Goal: Transaction & Acquisition: Purchase product/service

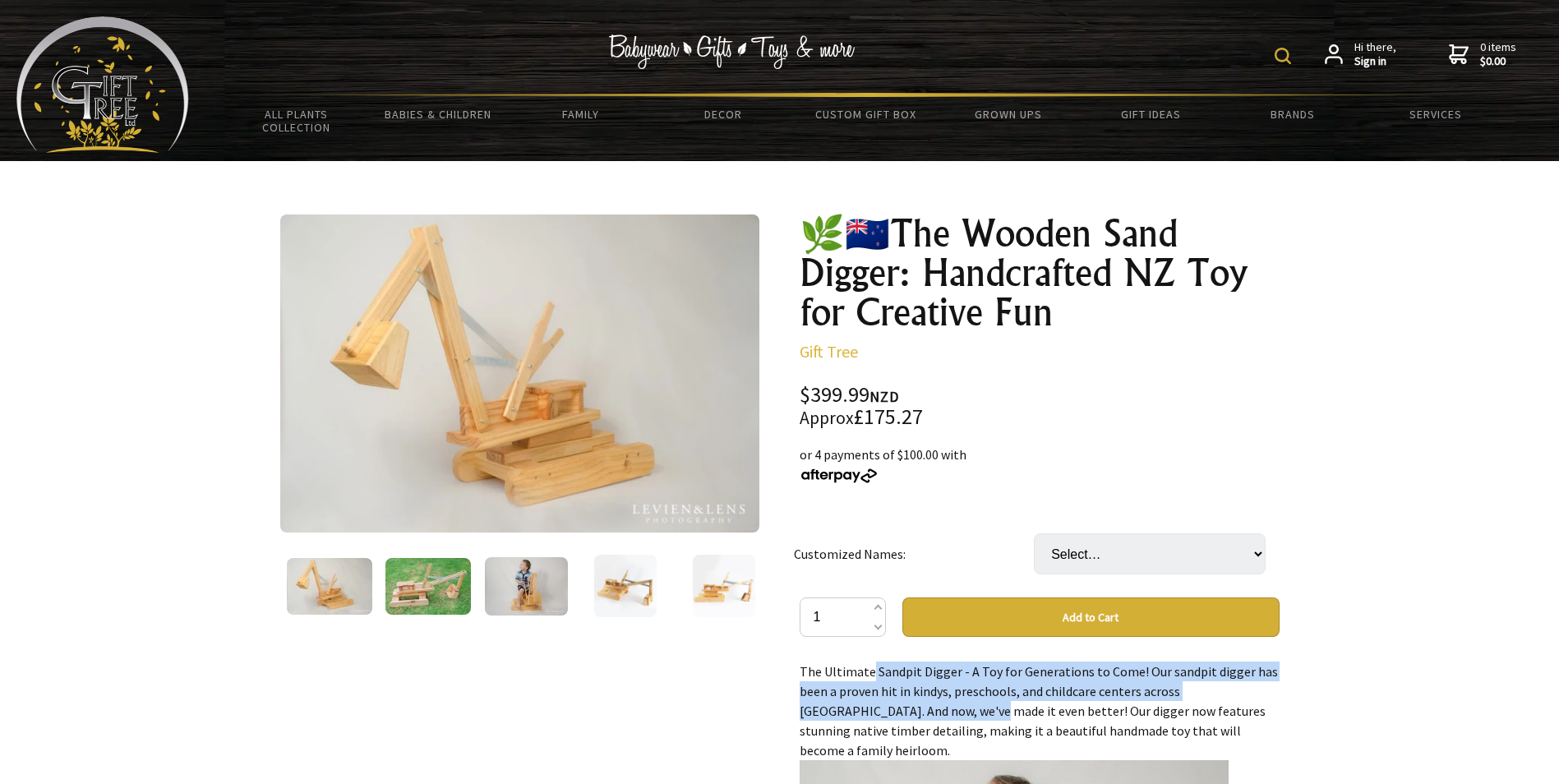
drag, startPoint x: 804, startPoint y: 664, endPoint x: 857, endPoint y: 705, distance: 67.0
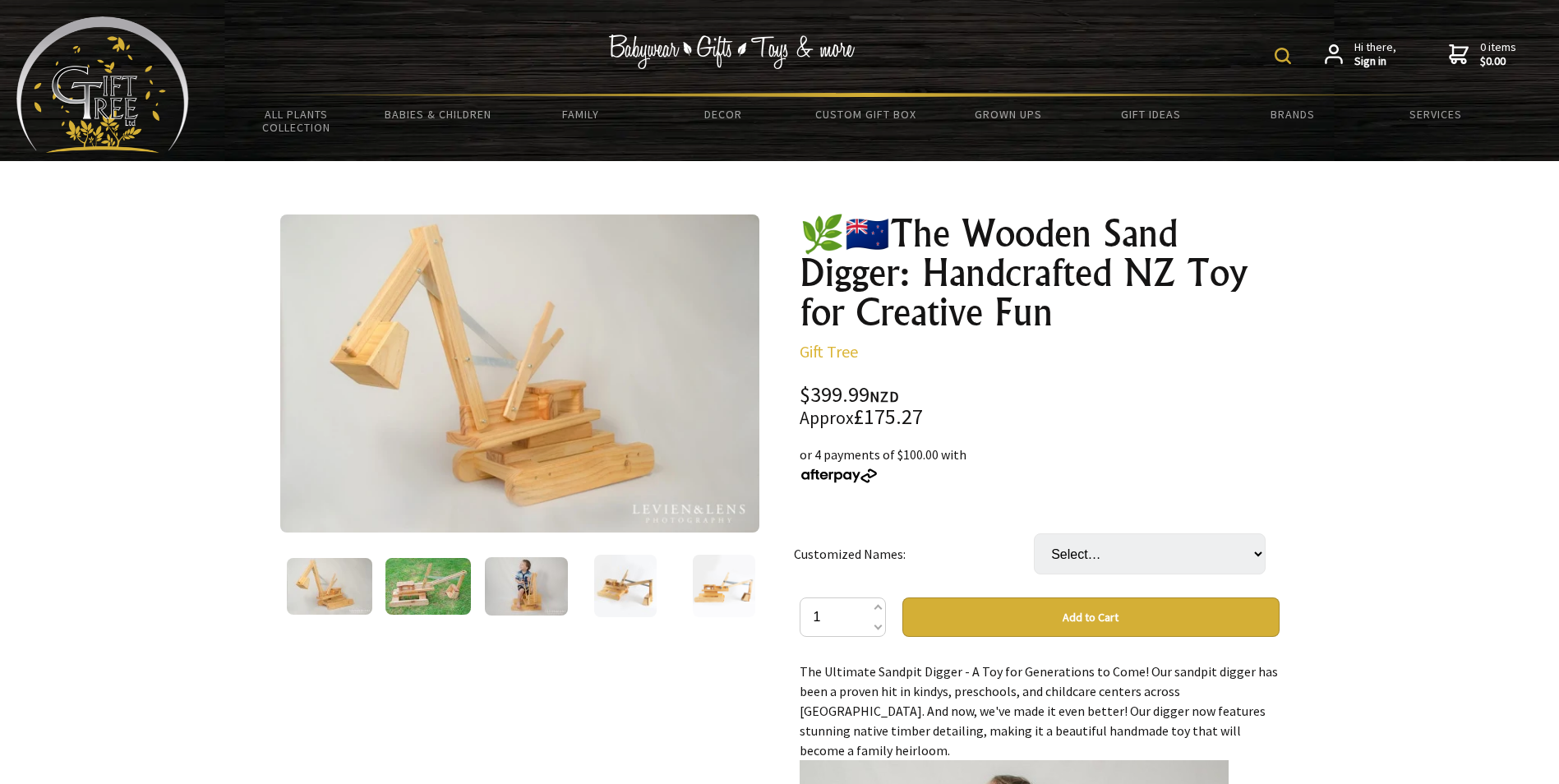
drag, startPoint x: 857, startPoint y: 705, endPoint x: 794, endPoint y: 657, distance: 79.2
click at [794, 657] on div "🌿🇳🇿The Wooden Sand Digger: Handcrafted NZ Toy for Creative Fun Gift Tree Code: …" at bounding box center [1040, 764] width 506 height 1128
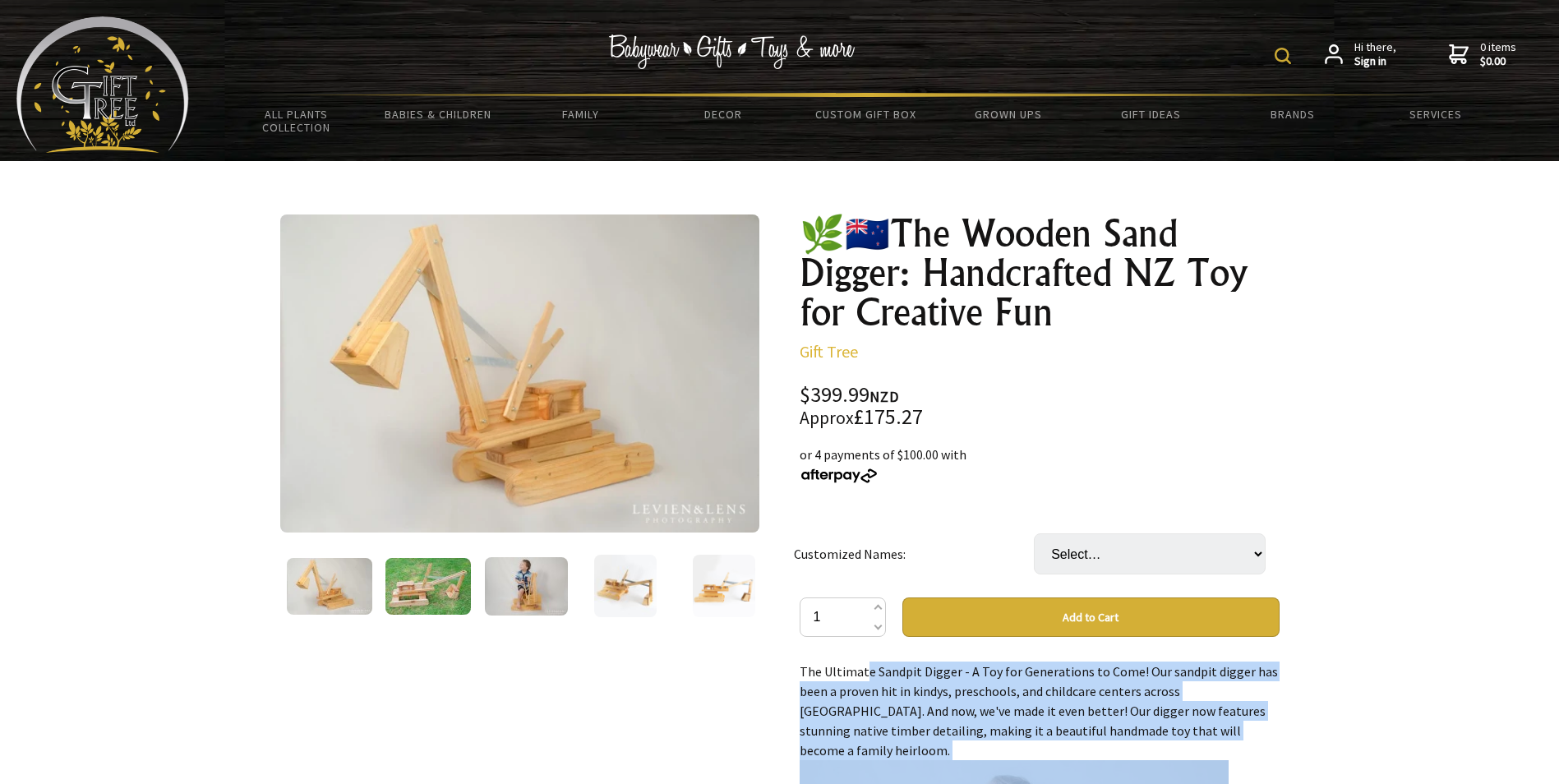
scroll to position [246, 0]
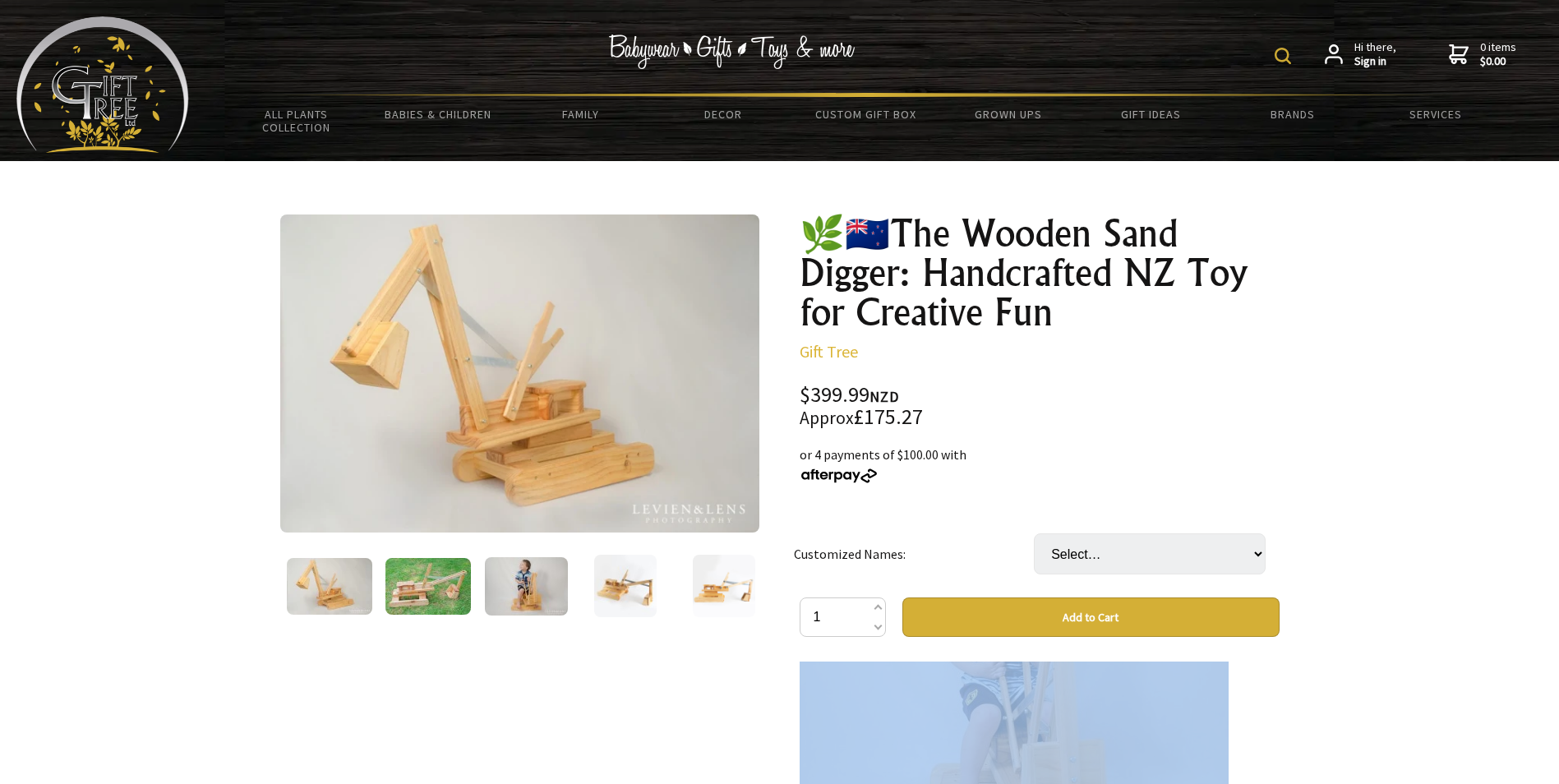
drag, startPoint x: 796, startPoint y: 670, endPoint x: 1200, endPoint y: 741, distance: 410.2
click at [1200, 741] on div "🌿🇳🇿The Wooden Sand Digger: Handcrafted NZ Toy for Creative Fun Gift Tree Code: …" at bounding box center [1040, 764] width 506 height 1128
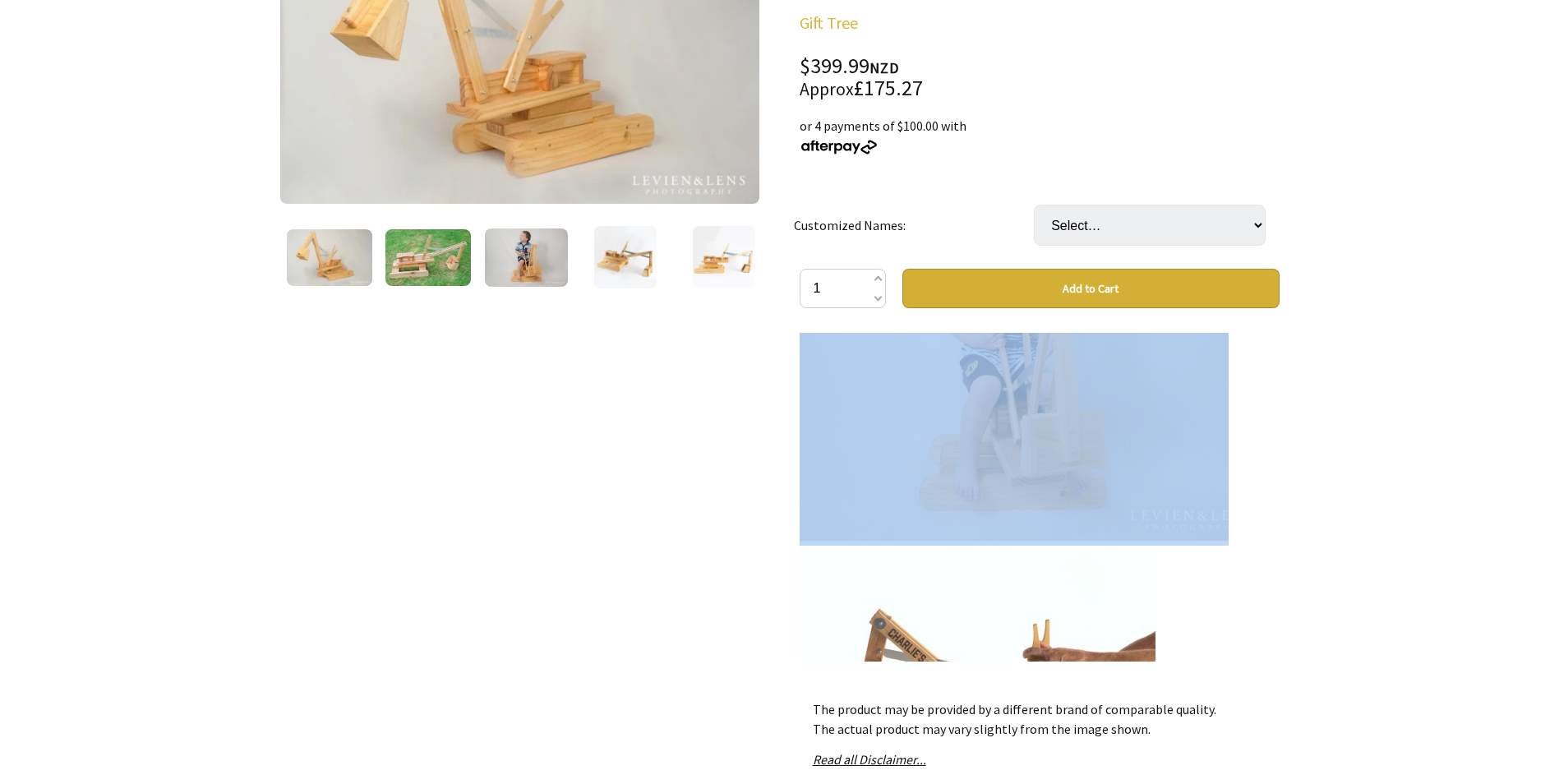
click at [953, 546] on img at bounding box center [977, 723] width 356 height 356
click at [998, 458] on img at bounding box center [1015, 362] width 429 height 356
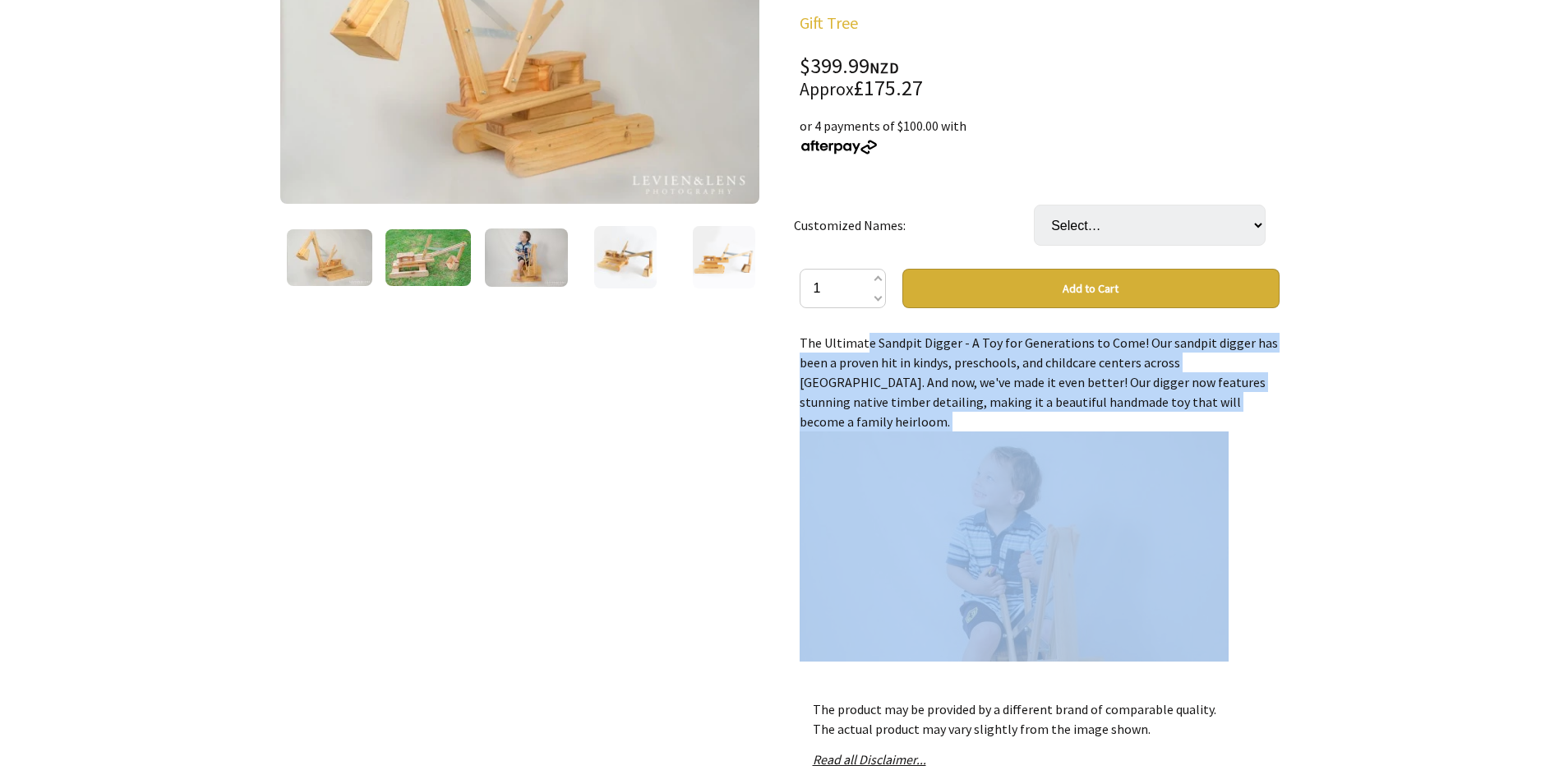
click at [789, 427] on div "🌿🇳🇿The Wooden Sand Digger: Handcrafted NZ Toy for Creative Fun Gift Tree Code: …" at bounding box center [1040, 436] width 506 height 1128
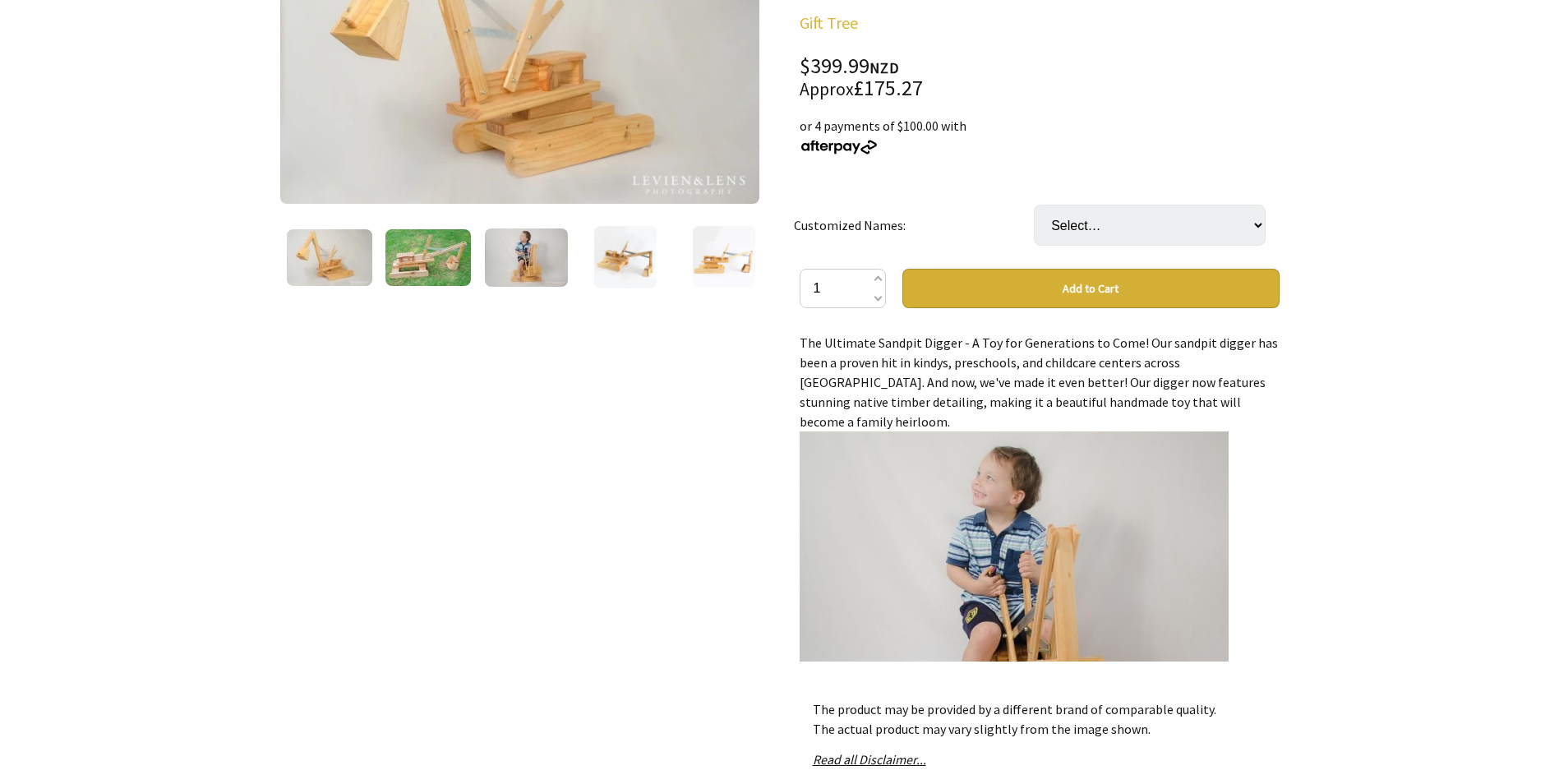
drag, startPoint x: 797, startPoint y: 338, endPoint x: 1249, endPoint y: 410, distance: 457.7
click at [1249, 410] on div "🌿🇳🇿The Wooden Sand Digger: Handcrafted NZ Toy for Creative Fun Gift Tree Code: …" at bounding box center [1040, 436] width 506 height 1128
copy div "The Ultimate Sandpit Digger - A Toy for Generations to Come! Our sandpit digger…"
